Goal: Use online tool/utility: Use online tool/utility

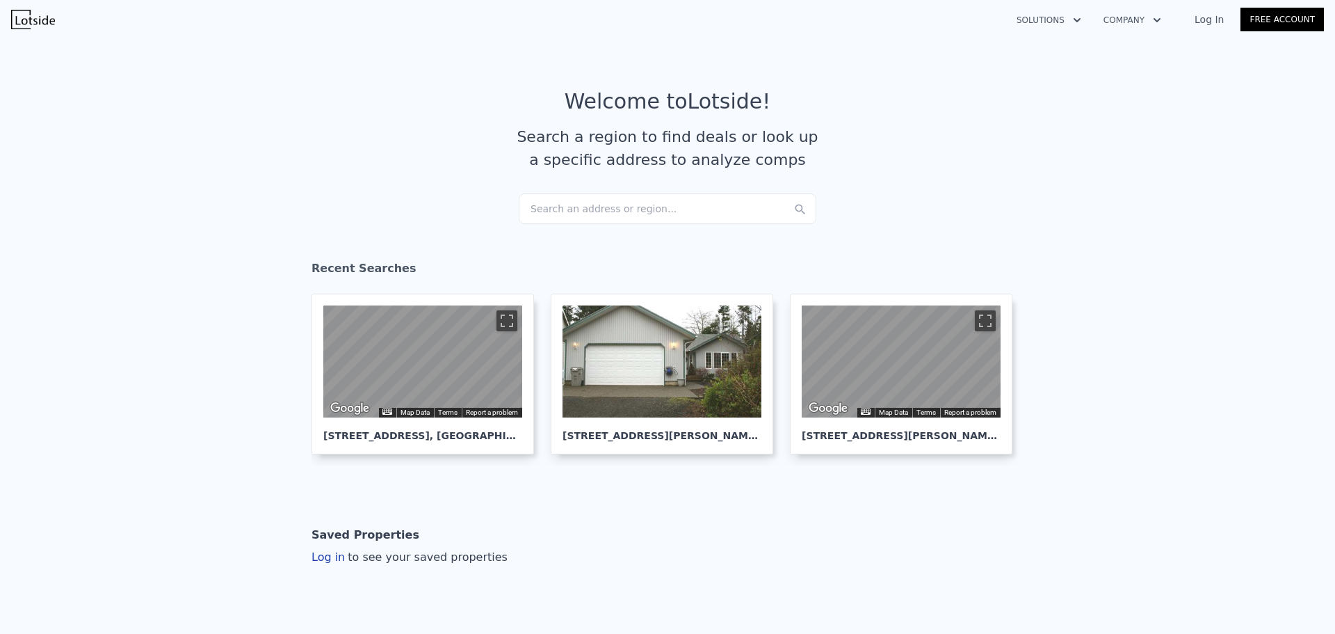
click at [544, 213] on div "Search an address or region..." at bounding box center [668, 208] width 298 height 31
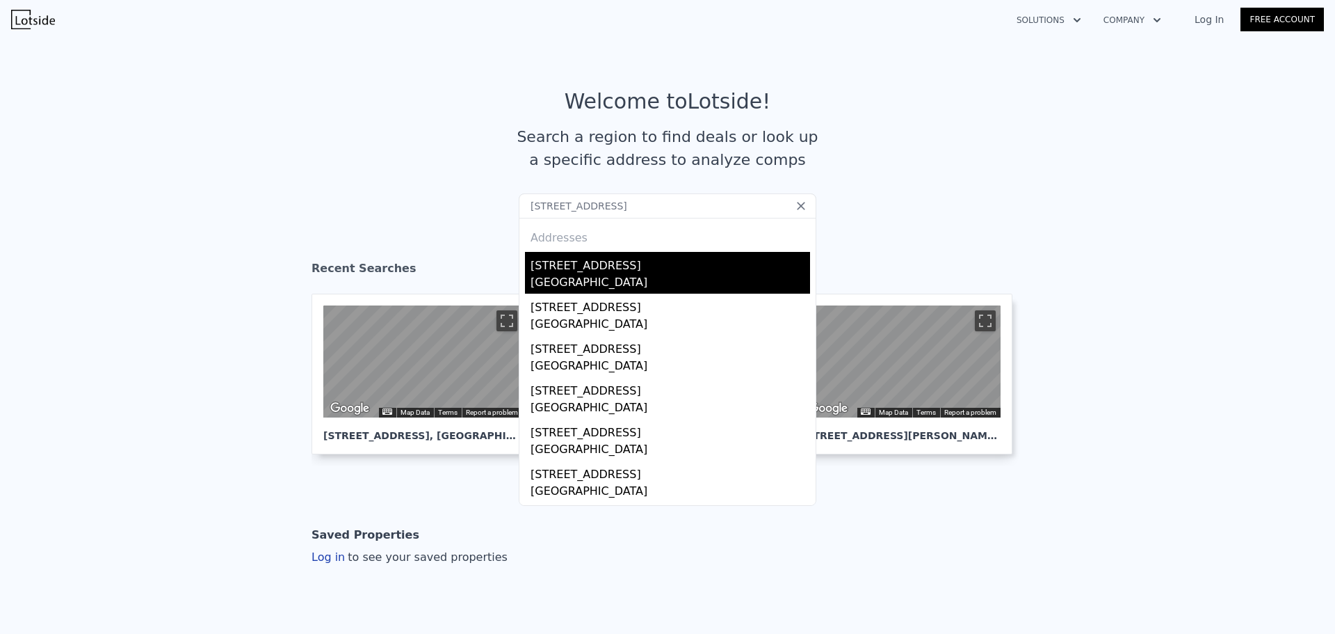
type input "[STREET_ADDRESS]"
click at [579, 270] on div "[STREET_ADDRESS]" at bounding box center [671, 263] width 280 height 22
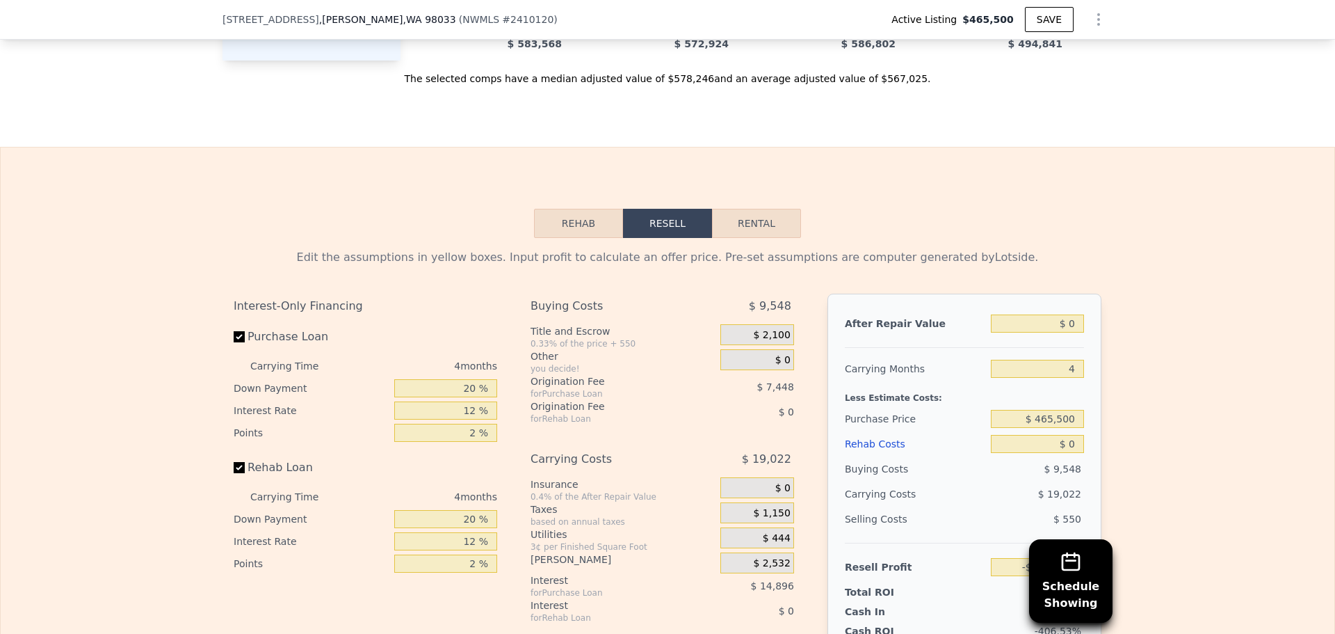
scroll to position [2221, 0]
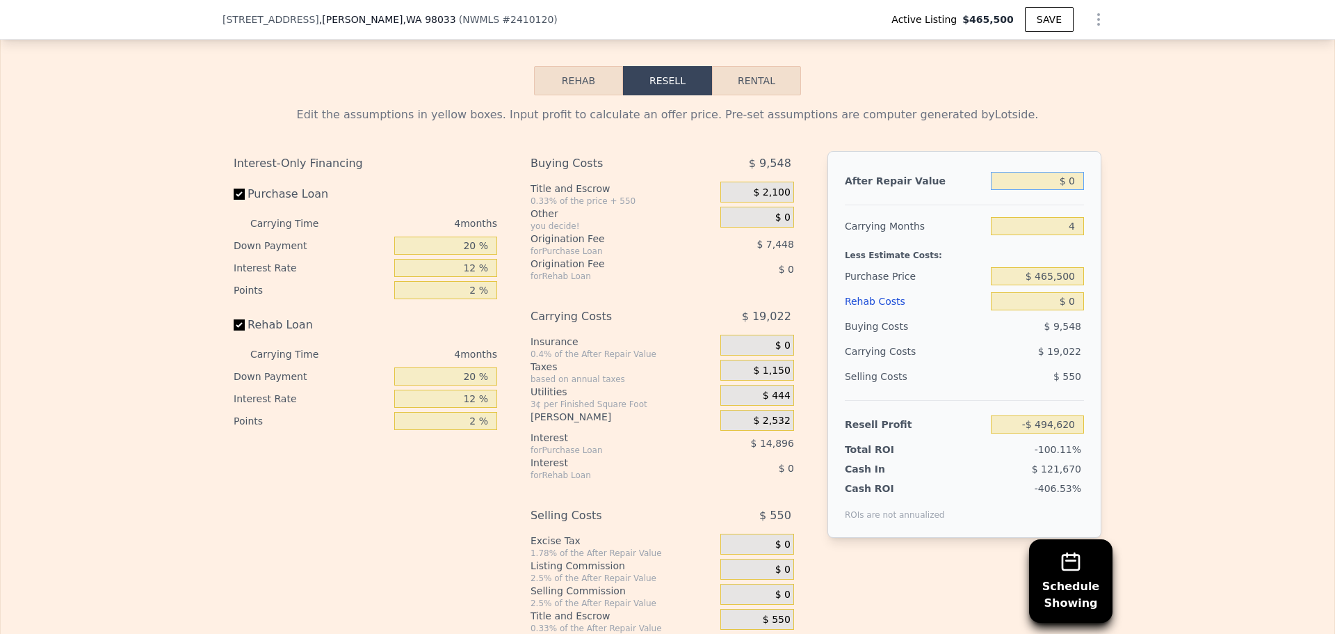
click at [1073, 190] on input "$ 0" at bounding box center [1037, 181] width 93 height 18
type input "$ 530,000"
type input "-$ 3,026"
type input "$ 530,000"
click at [1050, 280] on input "$ 465,500" at bounding box center [1037, 276] width 93 height 18
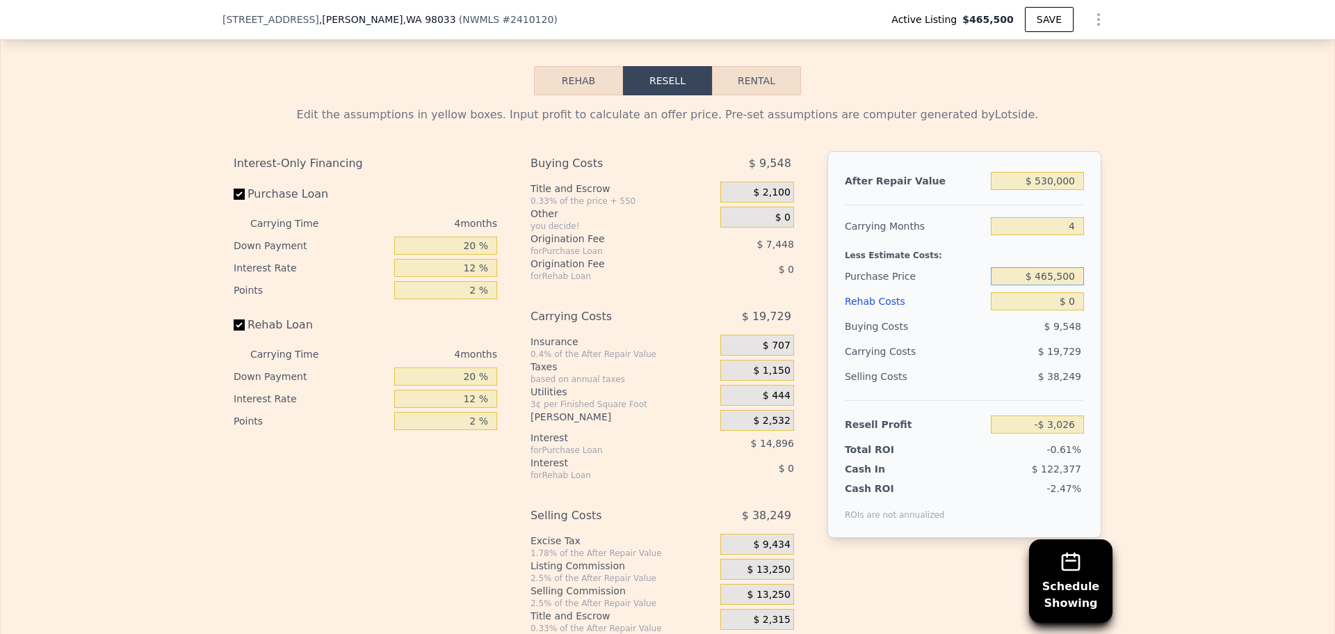
click at [1050, 280] on input "$ 465,500" at bounding box center [1037, 276] width 93 height 18
type input "$ 400,000"
click at [1173, 272] on div "Edit the assumptions in yellow boxes. Input profit to calculate an offer price.…" at bounding box center [668, 364] width 1334 height 538
type input "$ 65,836"
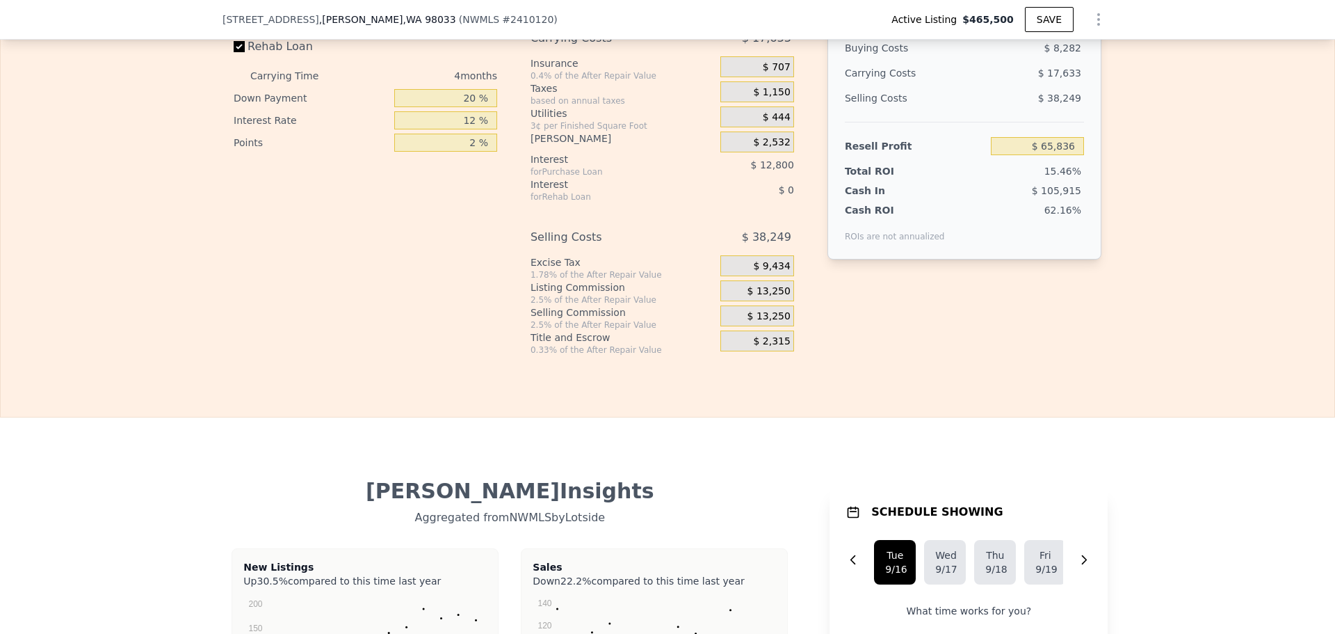
scroll to position [2290, 0]
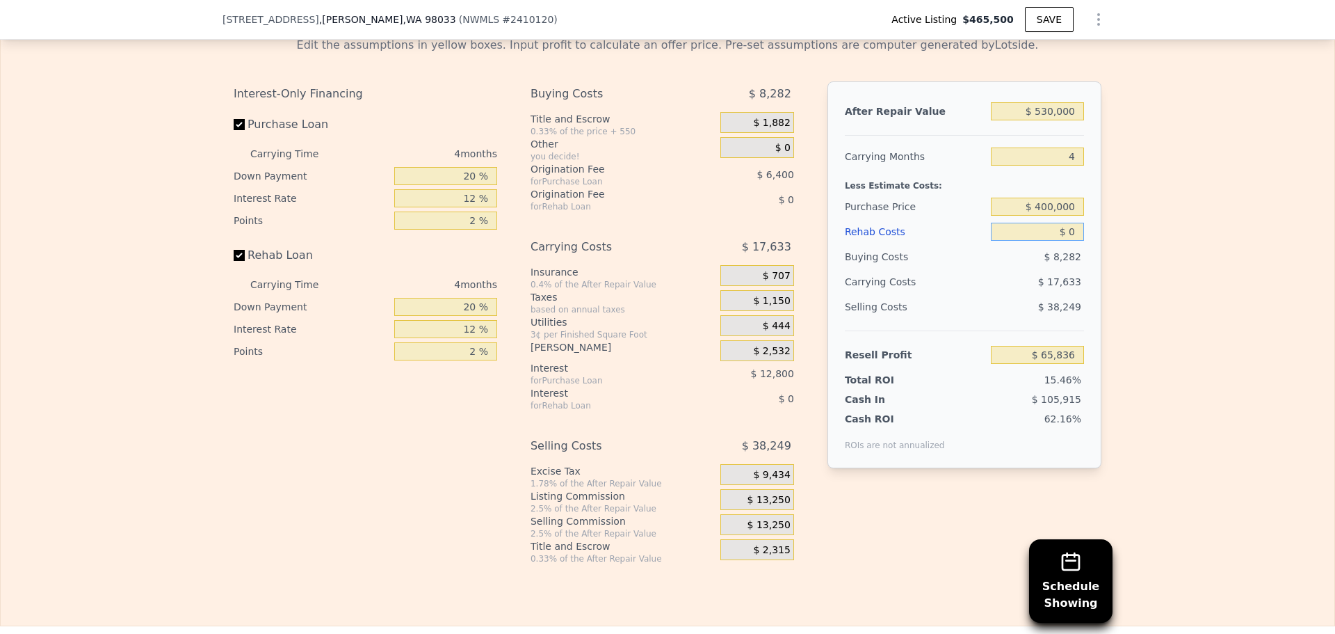
drag, startPoint x: 1073, startPoint y: 239, endPoint x: 1061, endPoint y: 239, distance: 12.5
click at [1061, 239] on input "$ 0" at bounding box center [1037, 232] width 93 height 18
type input "$ 20"
type input "$ 65,816"
type input "$ 200"
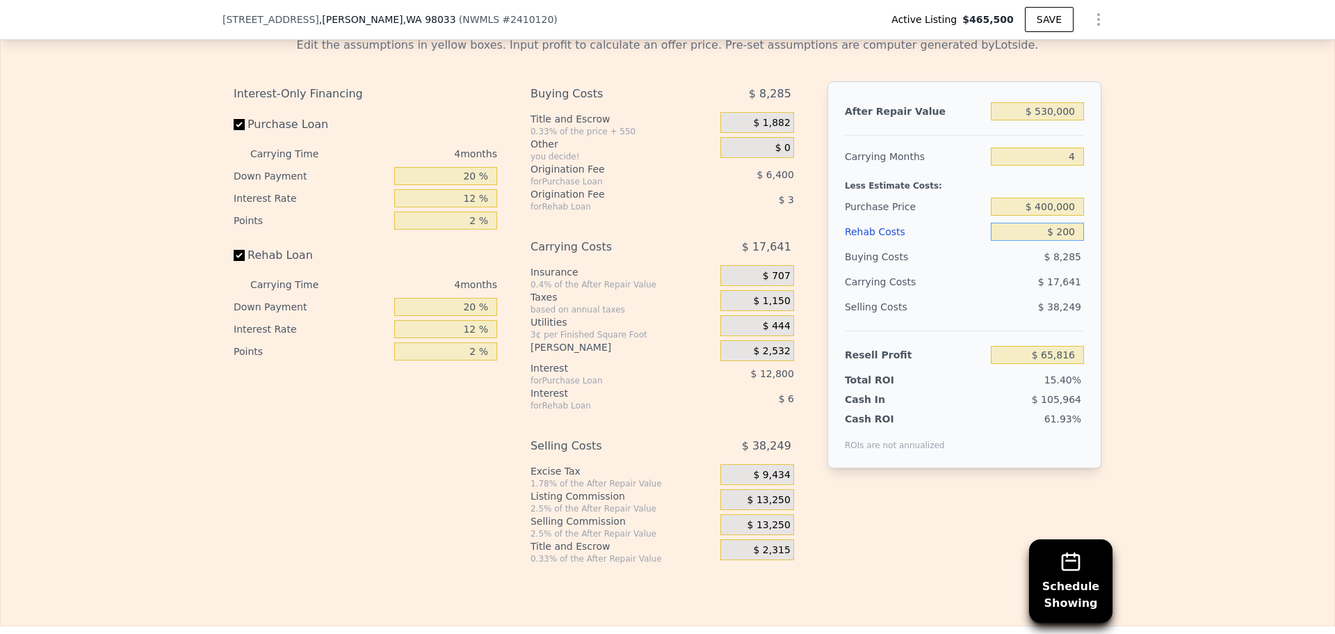
type input "$ 65,625"
type input "$ 2,000"
type input "$ 63,740"
type input "$ 20,000"
type input "$ 44,876"
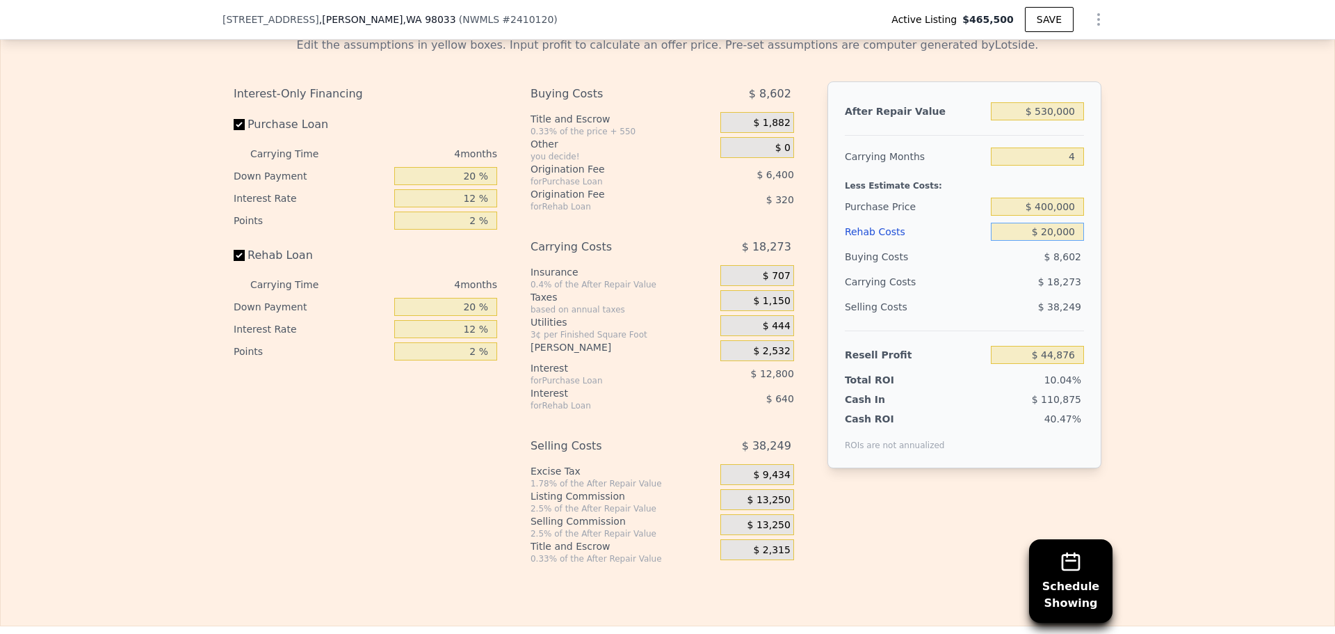
type input "$ 20,000"
click at [1179, 241] on div "Edit the assumptions in yellow boxes. Input profit to calculate an offer price.…" at bounding box center [668, 295] width 1334 height 538
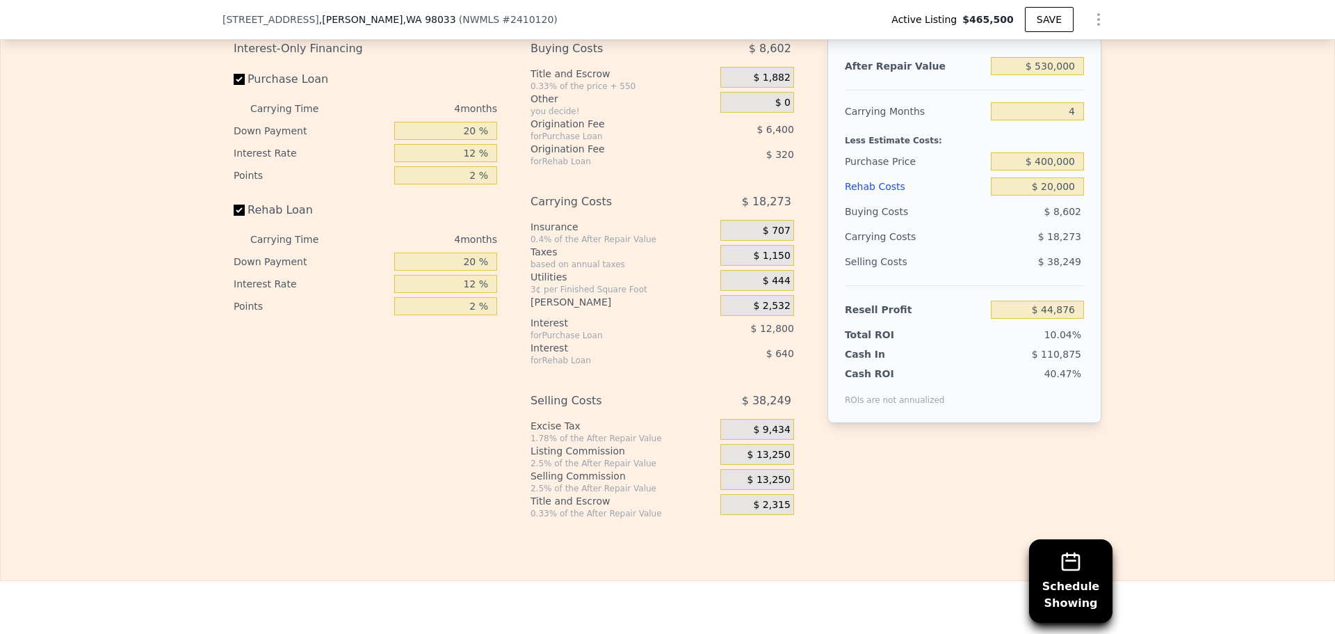
scroll to position [2360, 0]
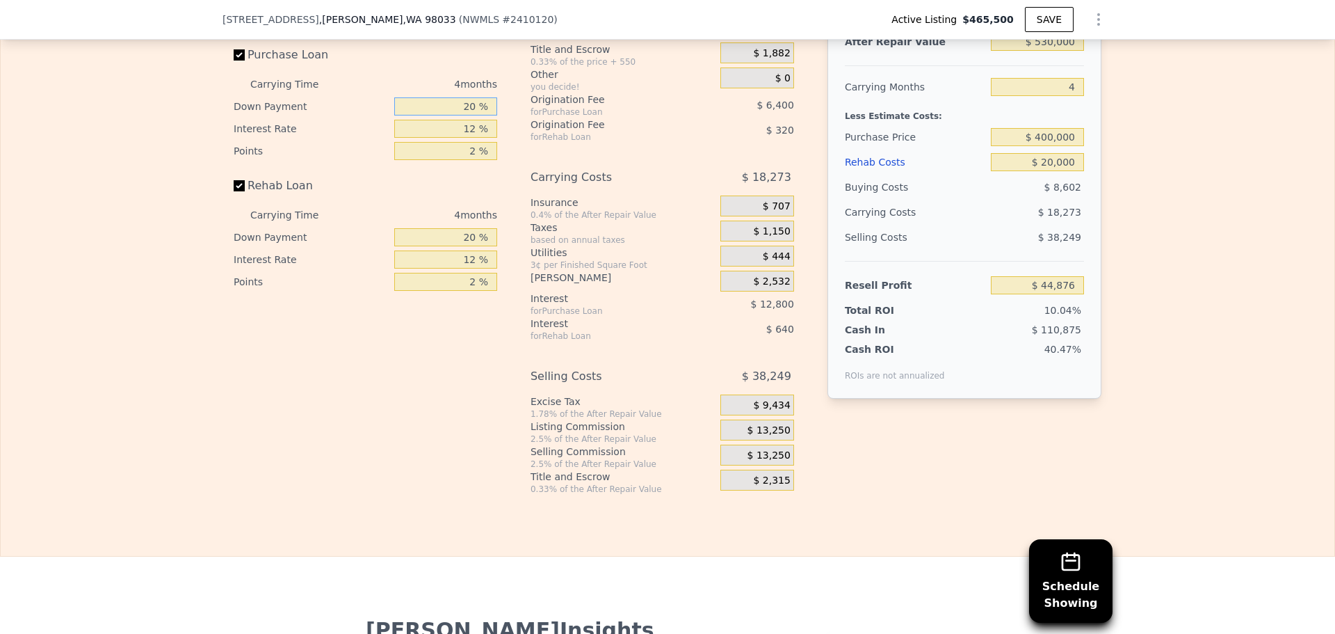
click at [468, 111] on input "20 %" at bounding box center [445, 106] width 103 height 18
type input "10 %"
type input "1 %"
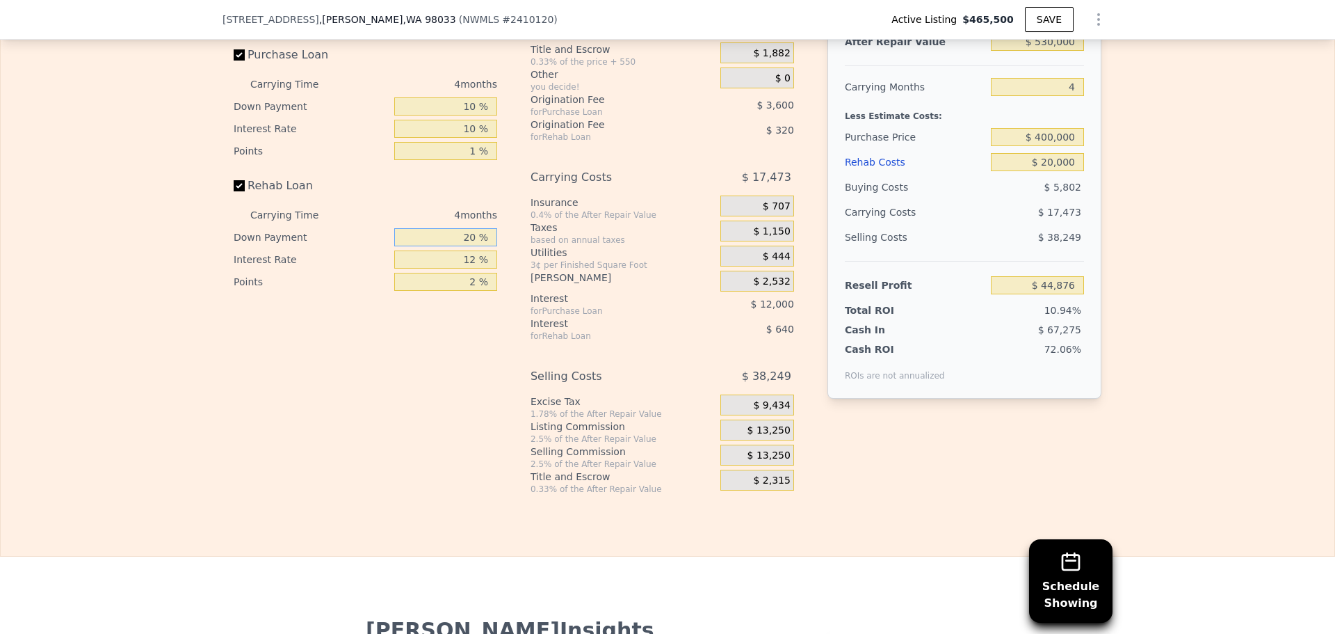
type input "$ 48,476"
type input "10 %"
type input "$ 48,356"
type input "10 %"
type input "$ 48,476"
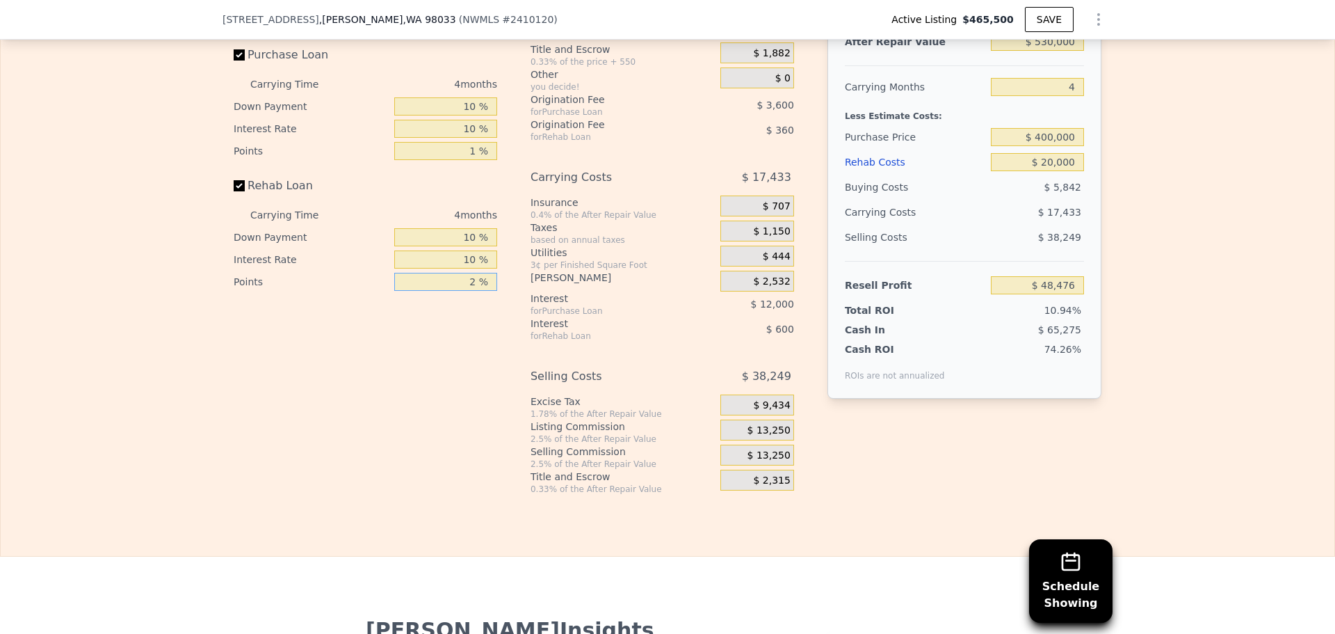
type input "1 %"
type input "$ 48,656"
type input "1 %"
click at [757, 433] on span "$ 13,250" at bounding box center [769, 430] width 43 height 13
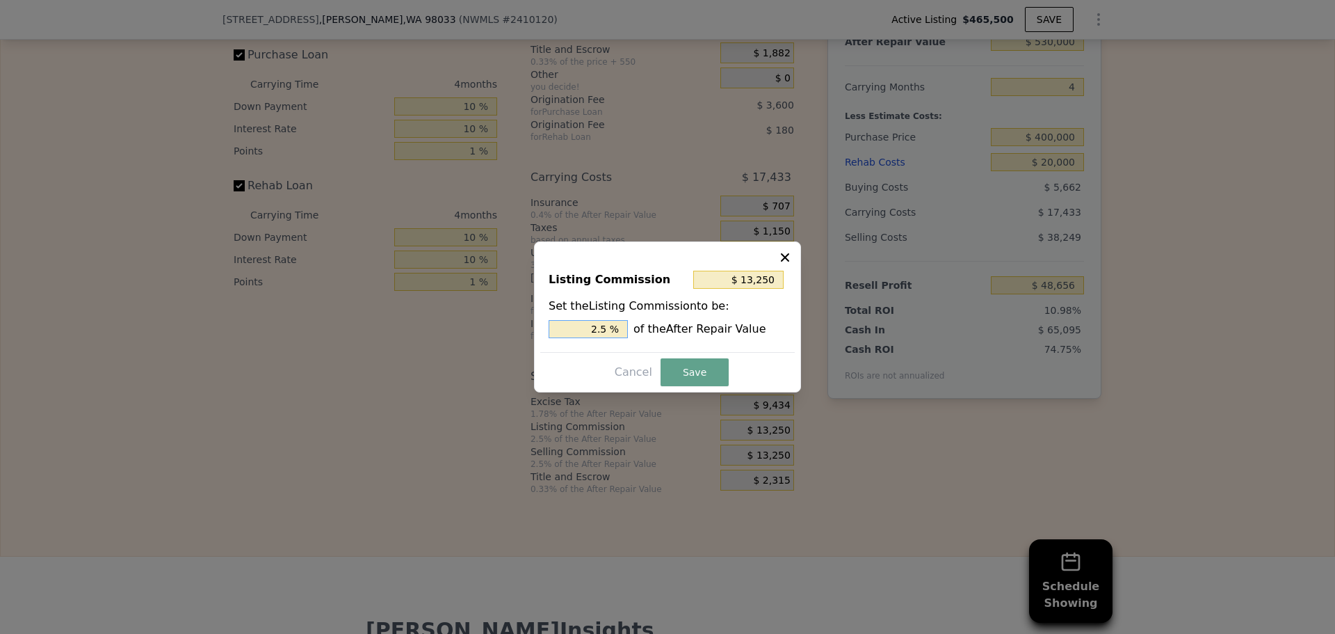
drag, startPoint x: 599, startPoint y: 326, endPoint x: 613, endPoint y: 326, distance: 14.6
click at [613, 326] on input "2.5 %" at bounding box center [588, 329] width 79 height 18
type input "$ 10,600"
type input "2 %"
drag, startPoint x: 687, startPoint y: 369, endPoint x: 1024, endPoint y: 385, distance: 337.0
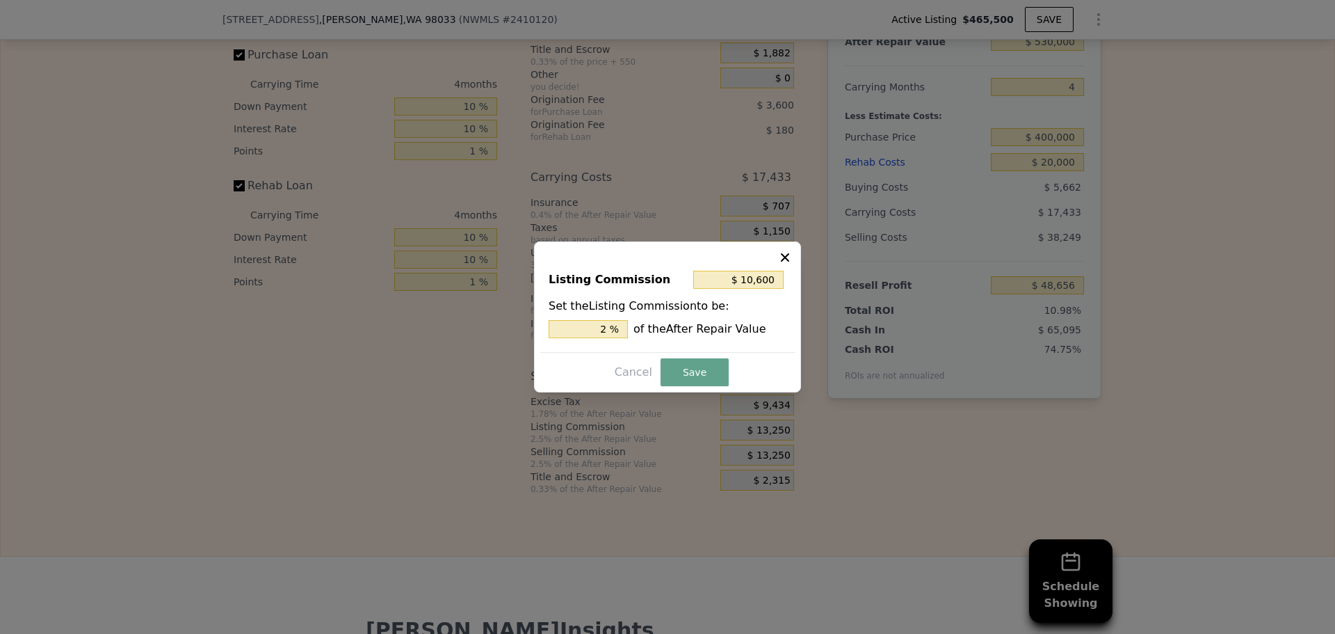
click at [691, 371] on button "Save" at bounding box center [695, 372] width 68 height 28
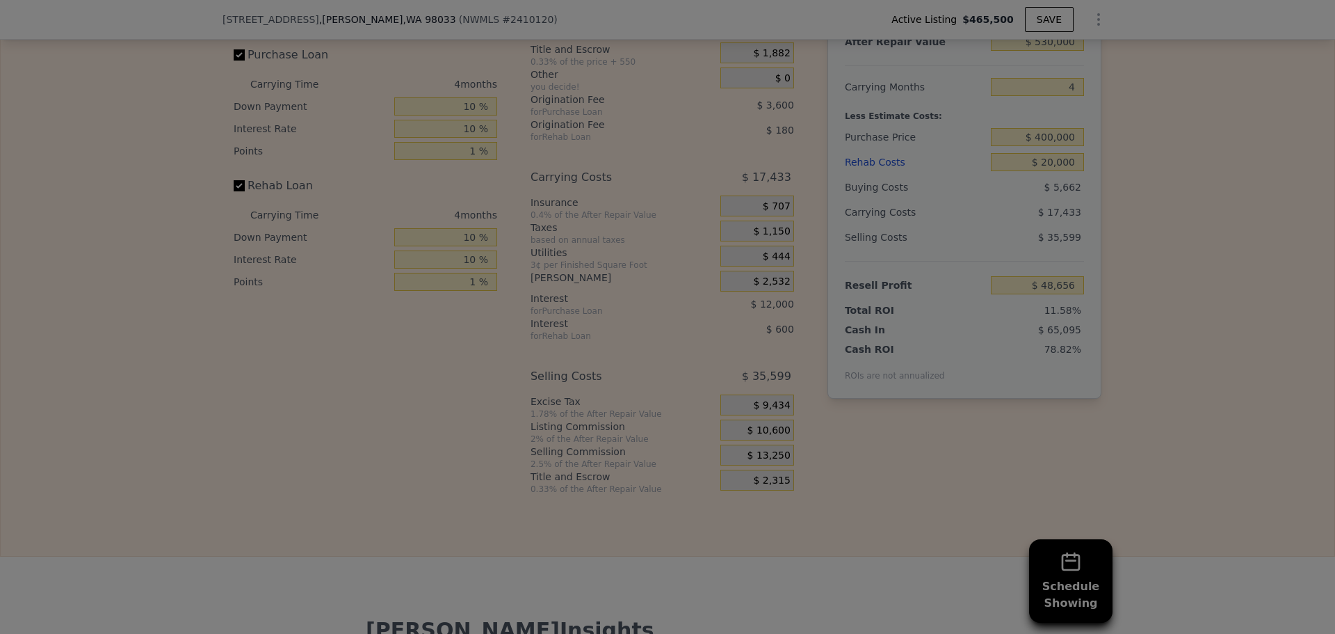
type input "$ 51,306"
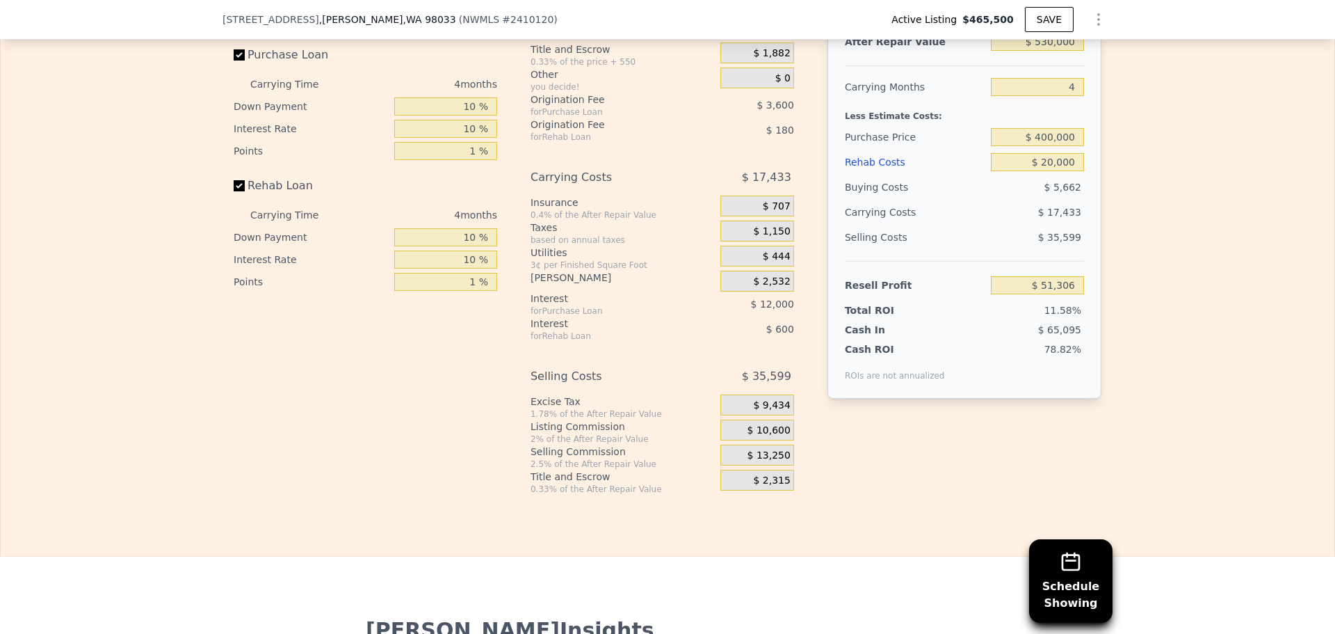
click at [1141, 170] on div "Edit the assumptions in yellow boxes. Input profit to calculate an offer price.…" at bounding box center [668, 225] width 1334 height 538
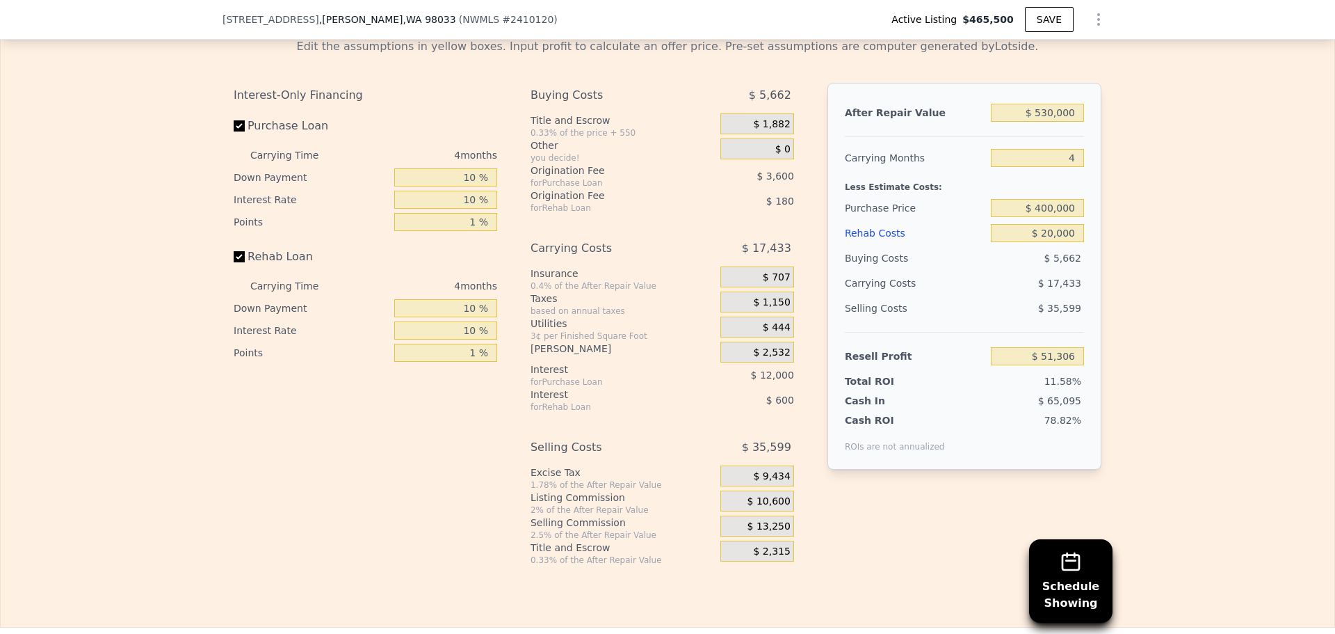
scroll to position [2290, 0]
click at [1041, 236] on input "$ 20,000" at bounding box center [1037, 232] width 93 height 18
type input "$ 30,000"
type input "$ 40,916"
type input "$ 30,000"
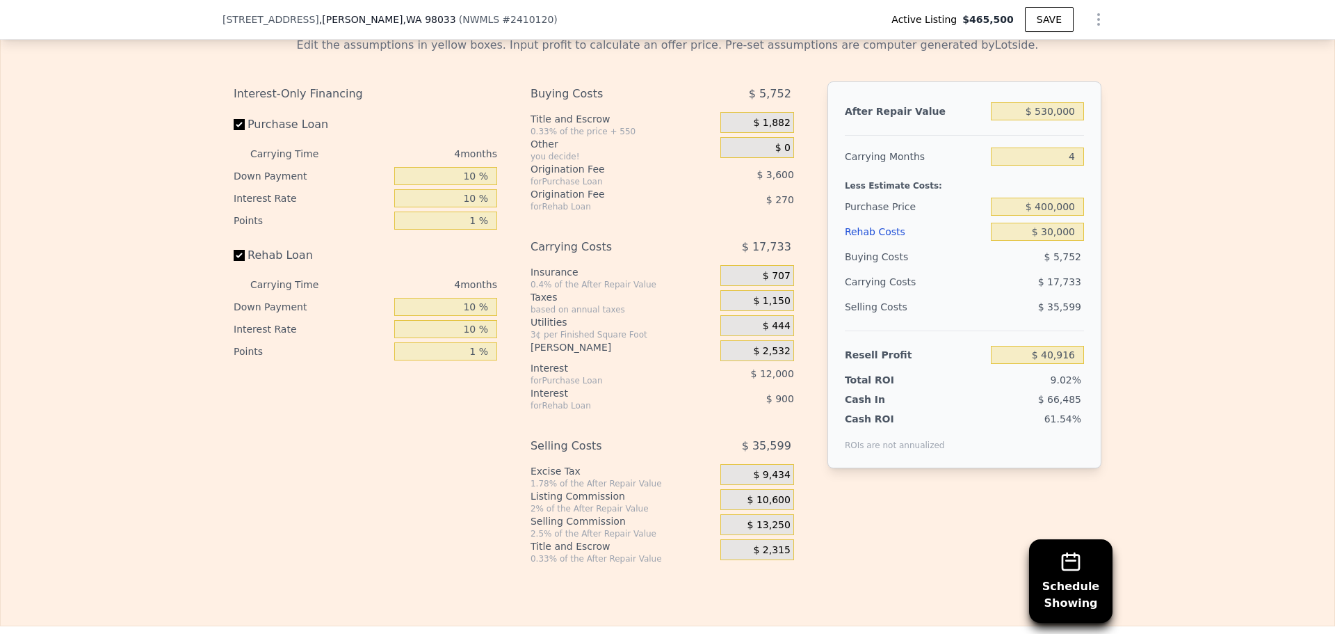
click at [1131, 206] on div "Edit the assumptions in yellow boxes. Input profit to calculate an offer price.…" at bounding box center [668, 295] width 1334 height 538
drag, startPoint x: 1041, startPoint y: 210, endPoint x: 1050, endPoint y: 210, distance: 9.7
click at [1050, 210] on input "$ 400,000" at bounding box center [1037, 207] width 93 height 18
type input "$ 390,000"
click at [1189, 226] on div "Edit the assumptions in yellow boxes. Input profit to calculate an offer price.…" at bounding box center [668, 295] width 1334 height 538
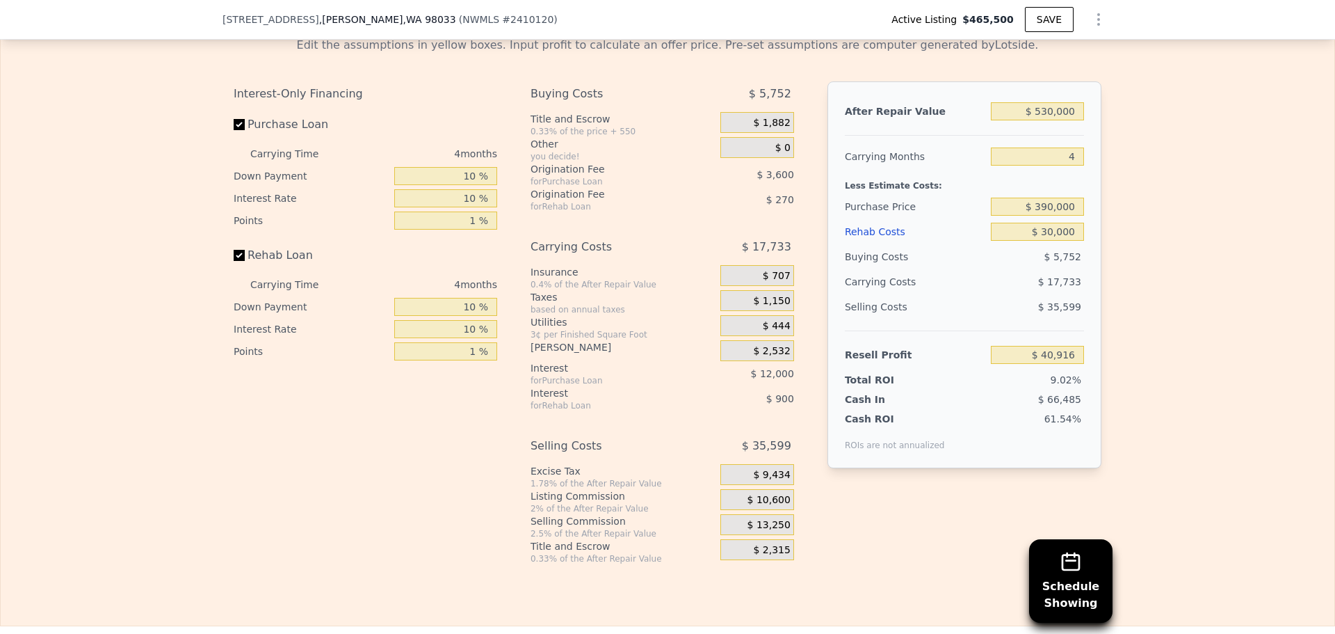
type input "$ 51,339"
drag, startPoint x: 1073, startPoint y: 163, endPoint x: 1063, endPoint y: 159, distance: 11.2
click at [1064, 160] on input "4" at bounding box center [1037, 156] width 93 height 18
type input "5"
type input "$ 46,981"
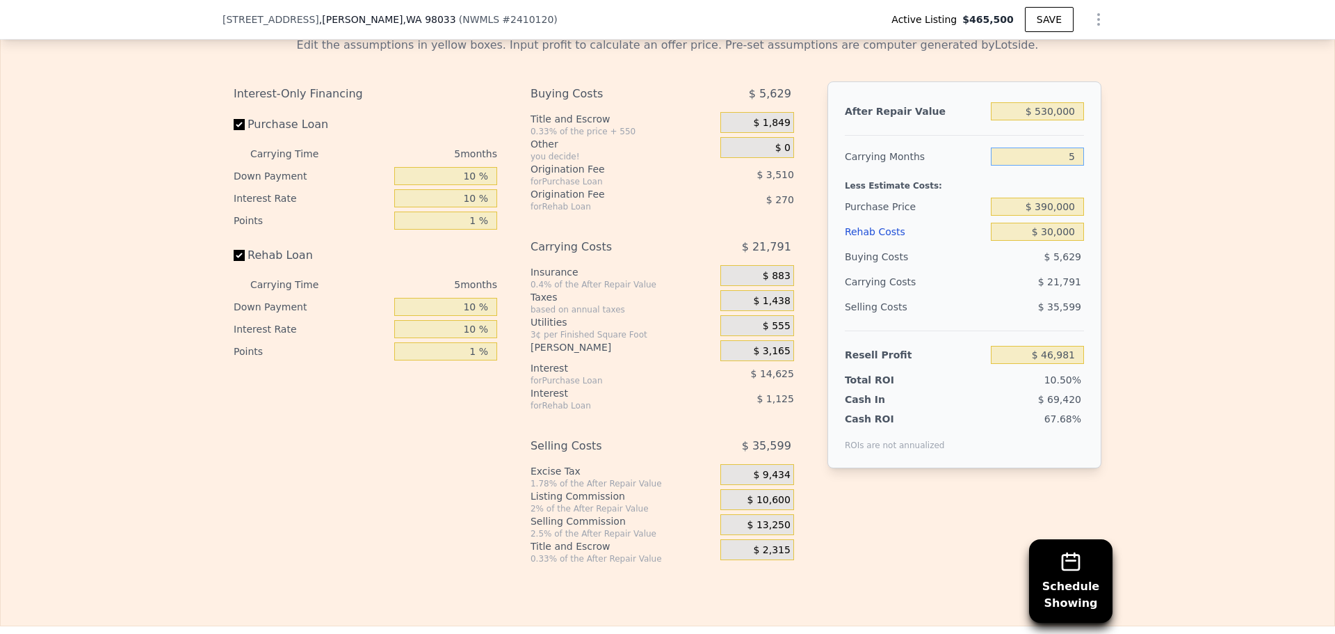
type input "5"
click at [1141, 185] on div "Edit the assumptions in yellow boxes. Input profit to calculate an offer price.…" at bounding box center [668, 295] width 1334 height 538
click at [1045, 114] on input "$ 530,000" at bounding box center [1037, 111] width 93 height 18
type input "$ 510,000"
type input "$ 28,337"
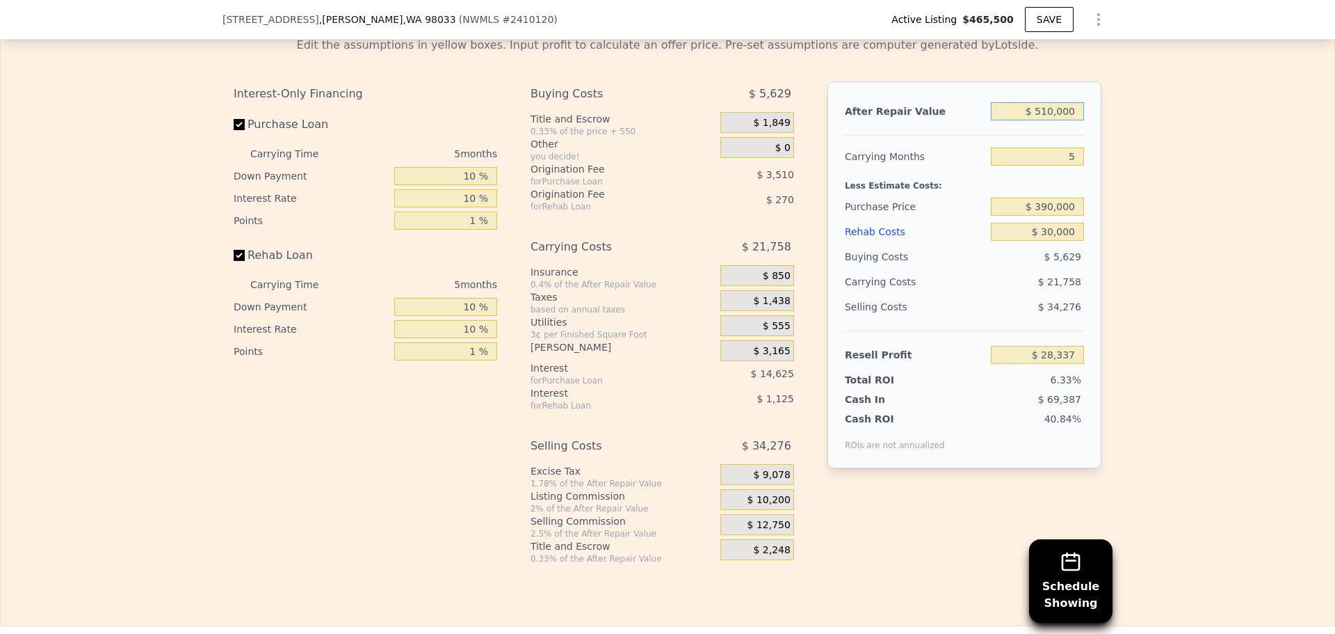
type input "$ 510,000"
click at [1129, 152] on div "Edit the assumptions in yellow boxes. Input profit to calculate an offer price.…" at bounding box center [668, 295] width 1334 height 538
